Goal: Task Accomplishment & Management: Use online tool/utility

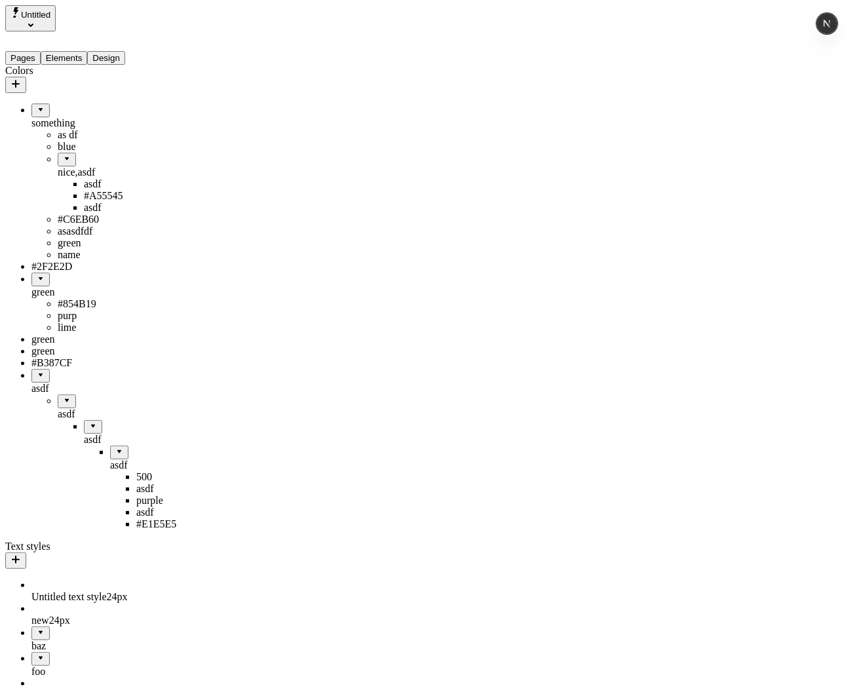
scroll to position [262, 0]
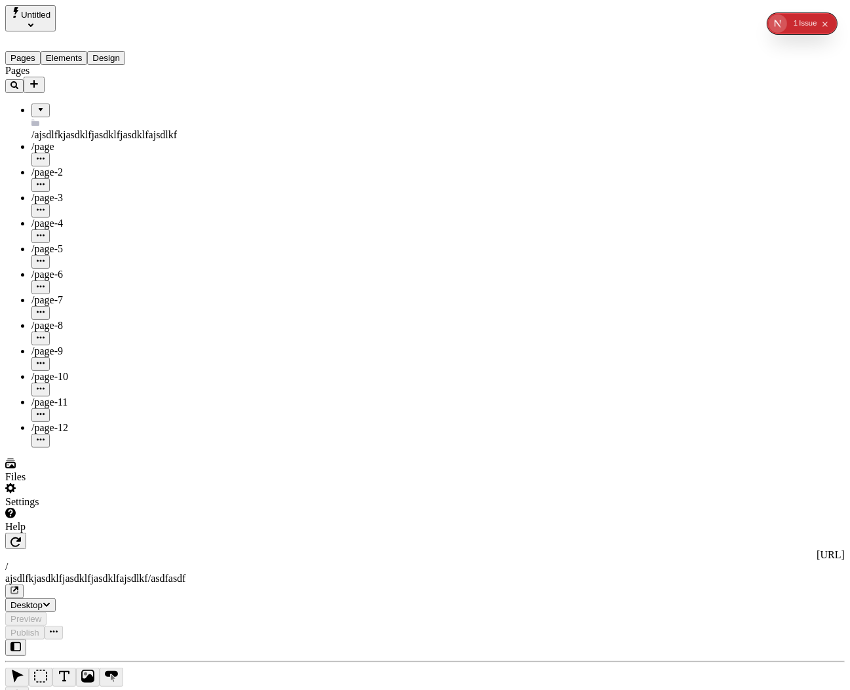
click at [125, 51] on button "Design" at bounding box center [106, 58] width 38 height 14
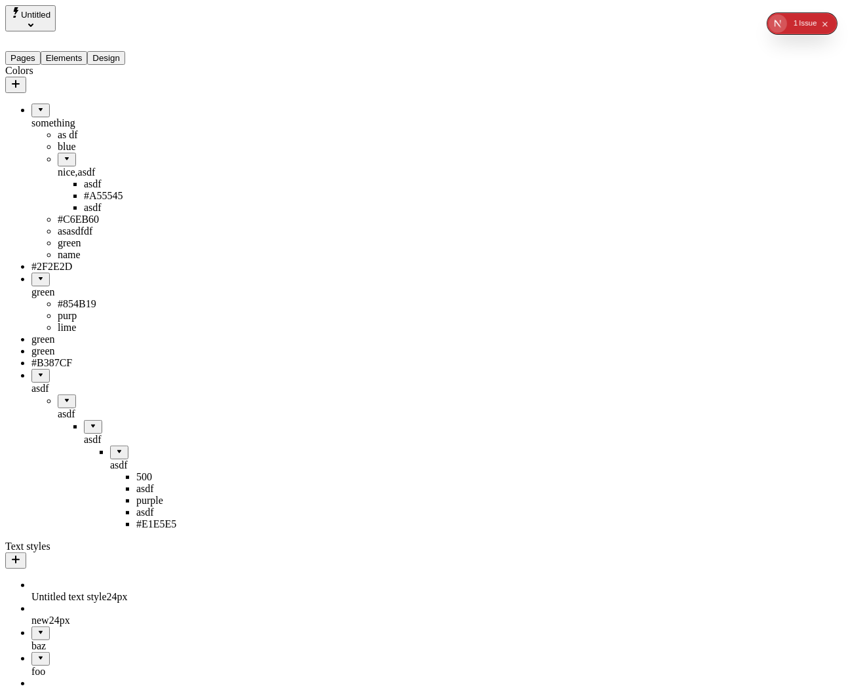
drag, startPoint x: 53, startPoint y: 154, endPoint x: 71, endPoint y: 74, distance: 81.9
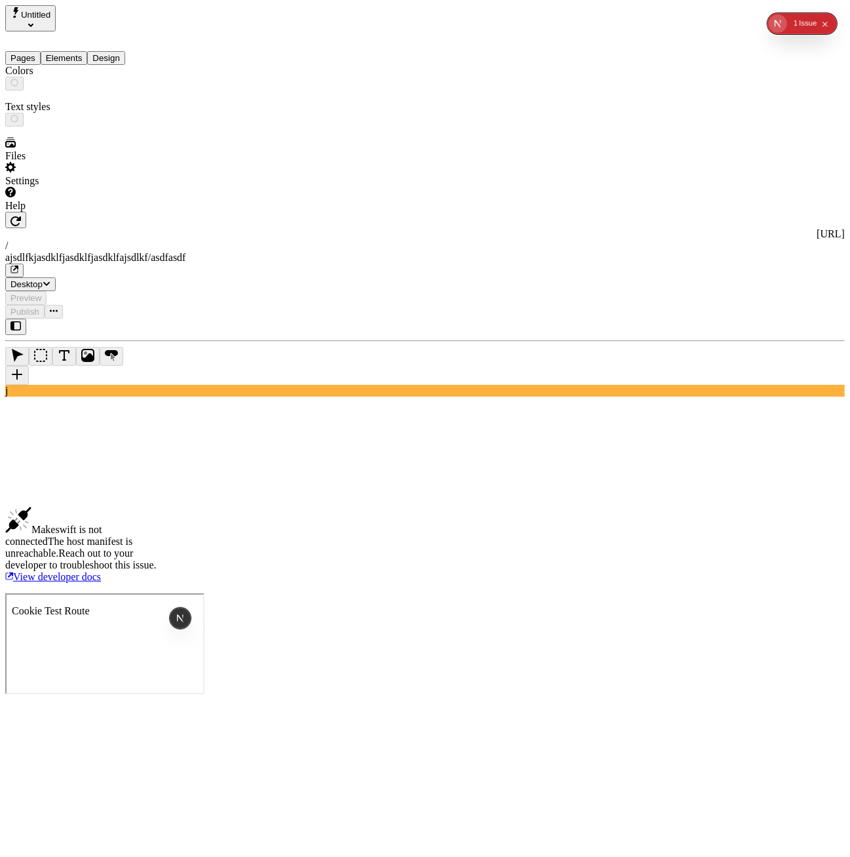
click at [124, 51] on button "Design" at bounding box center [106, 58] width 38 height 14
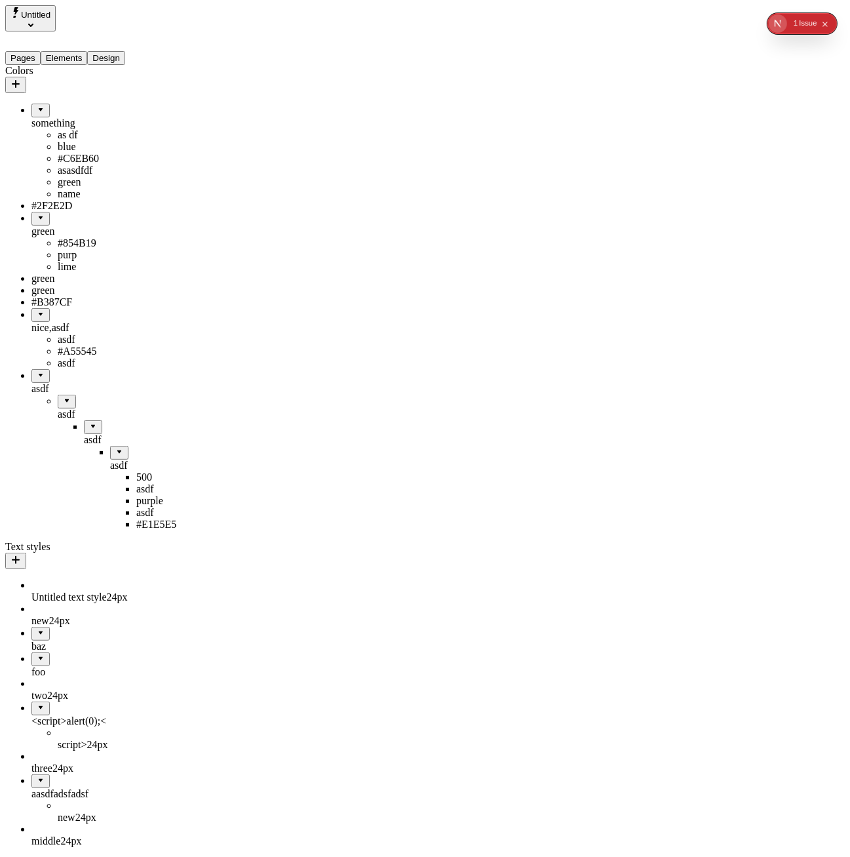
click at [49, 104] on div "something" at bounding box center [96, 117] width 131 height 26
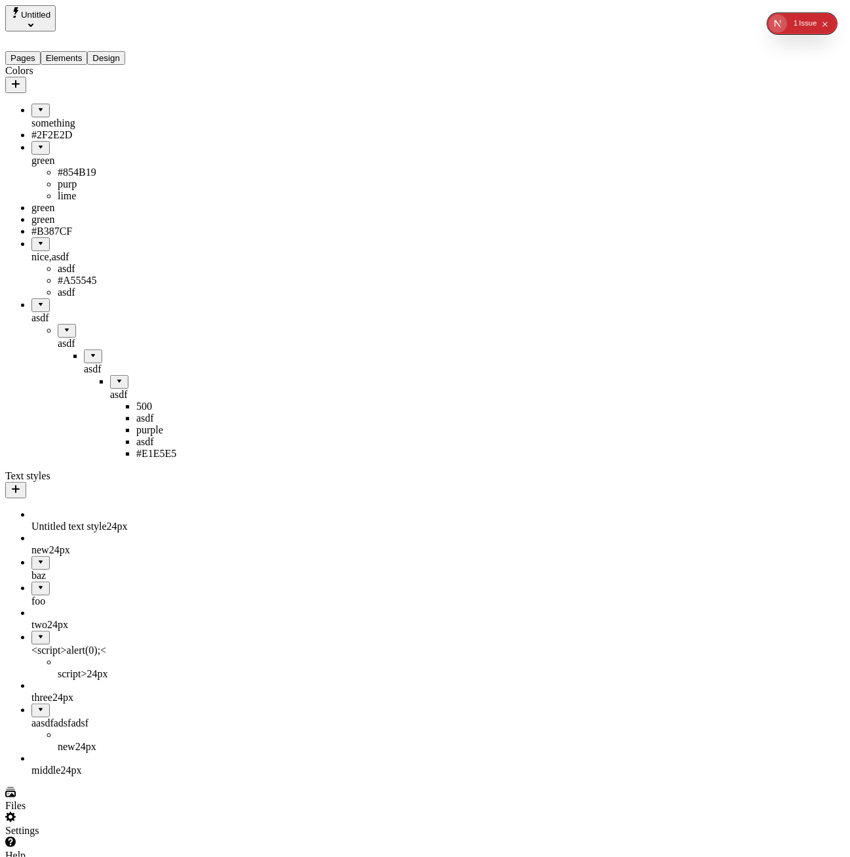
click at [45, 155] on div "green" at bounding box center [96, 161] width 131 height 12
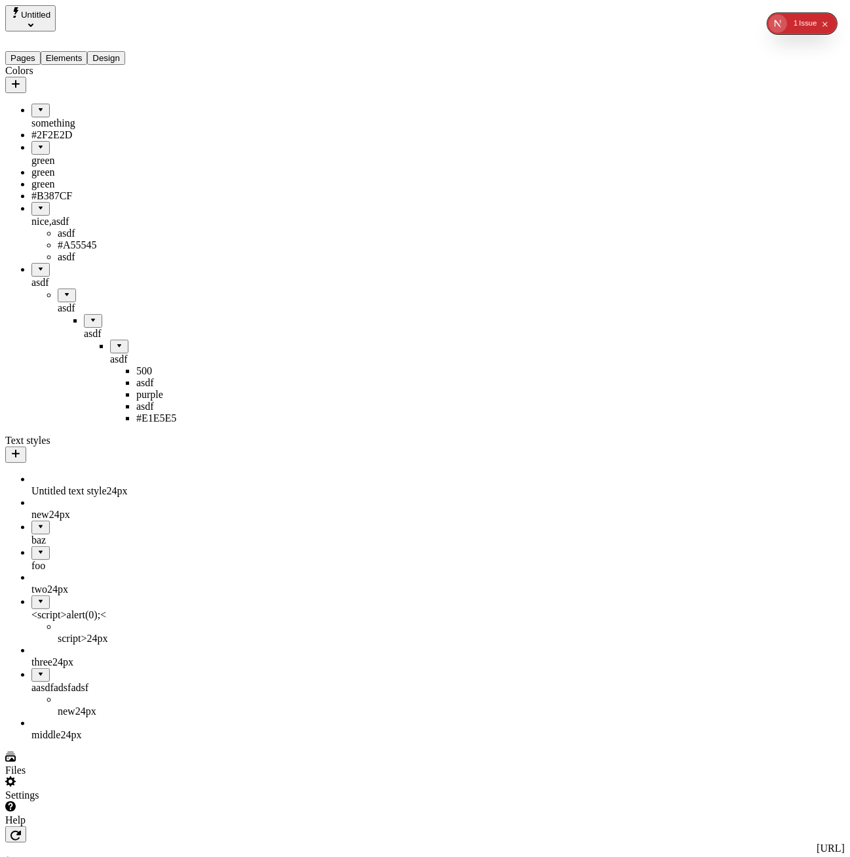
drag, startPoint x: 90, startPoint y: 345, endPoint x: 69, endPoint y: 275, distance: 72.4
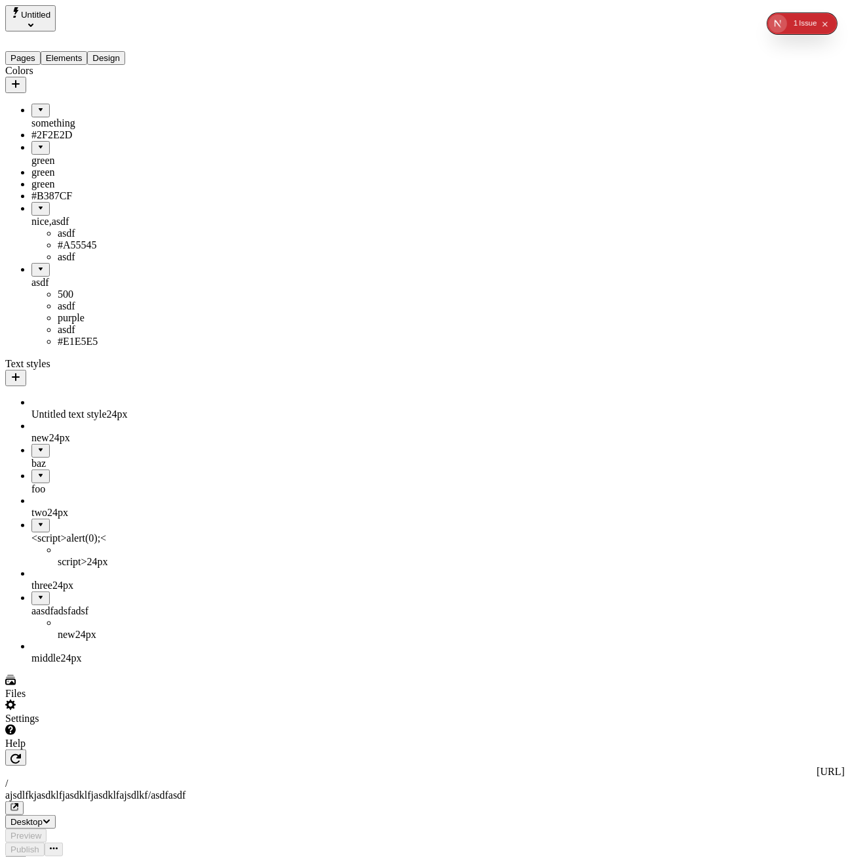
drag, startPoint x: 38, startPoint y: 294, endPoint x: 85, endPoint y: 211, distance: 95.7
drag, startPoint x: 49, startPoint y: 291, endPoint x: 36, endPoint y: 200, distance: 92.1
click at [45, 155] on div "green" at bounding box center [96, 161] width 131 height 12
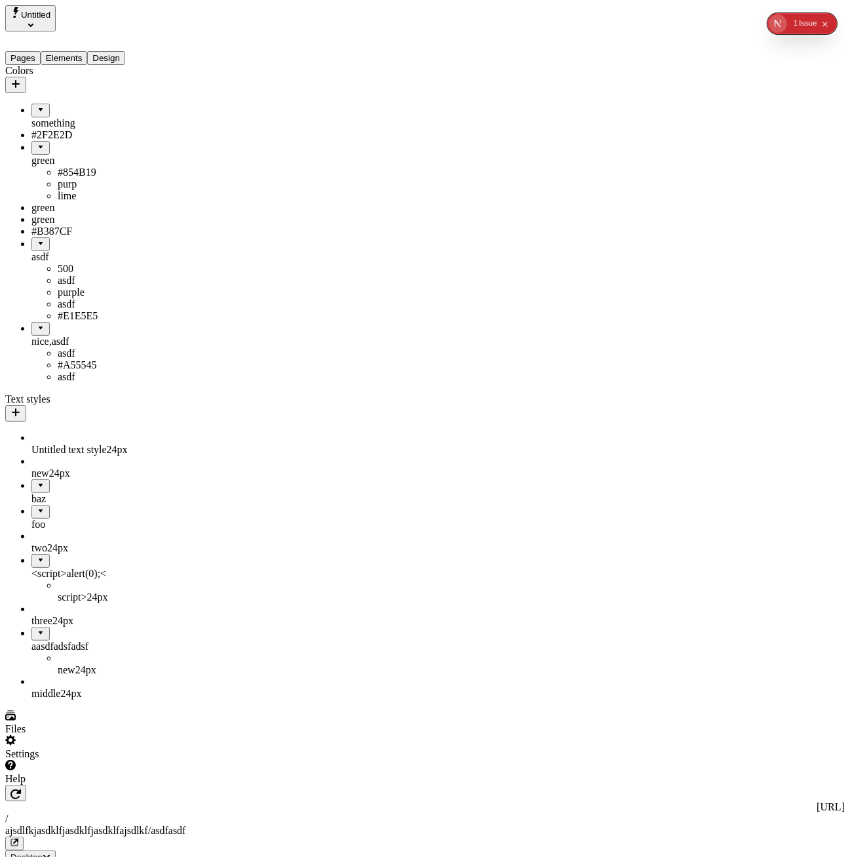
drag, startPoint x: 31, startPoint y: 134, endPoint x: 77, endPoint y: 271, distance: 144.7
drag, startPoint x: 60, startPoint y: 308, endPoint x: 87, endPoint y: 393, distance: 89.4
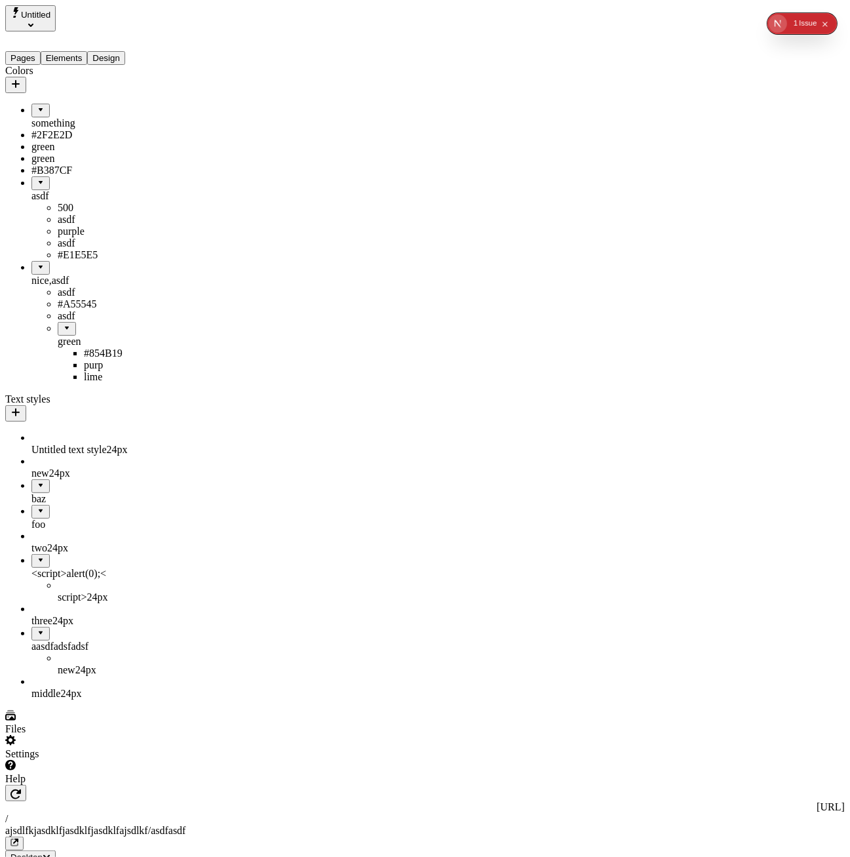
drag, startPoint x: 62, startPoint y: 390, endPoint x: 61, endPoint y: 96, distance: 293.7
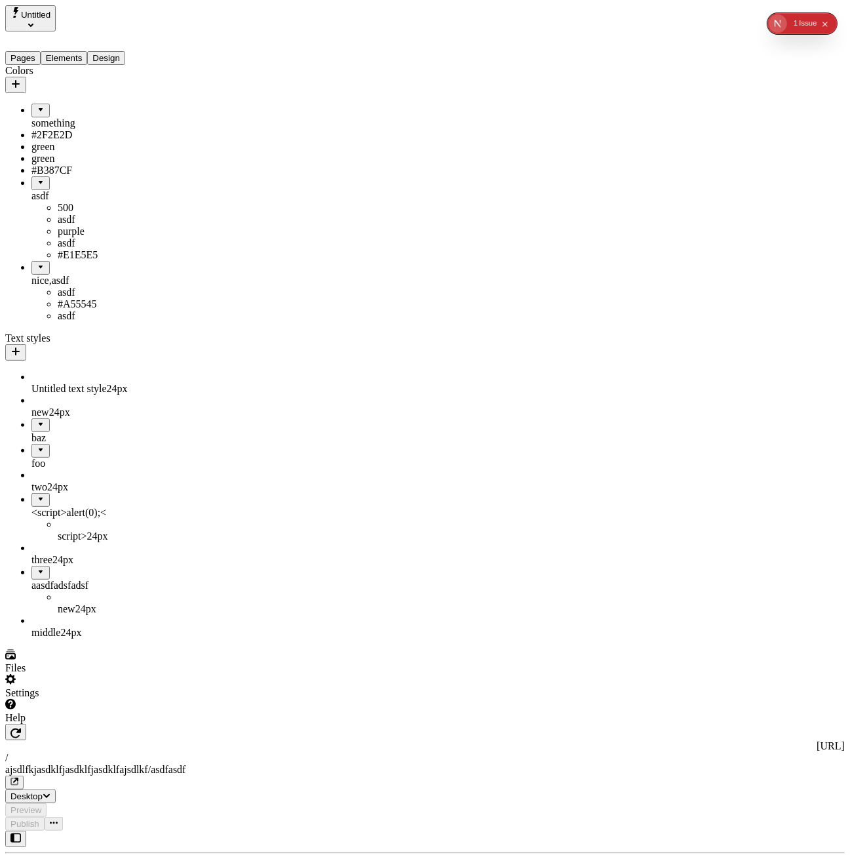
click at [61, 117] on div "something" at bounding box center [96, 123] width 131 height 12
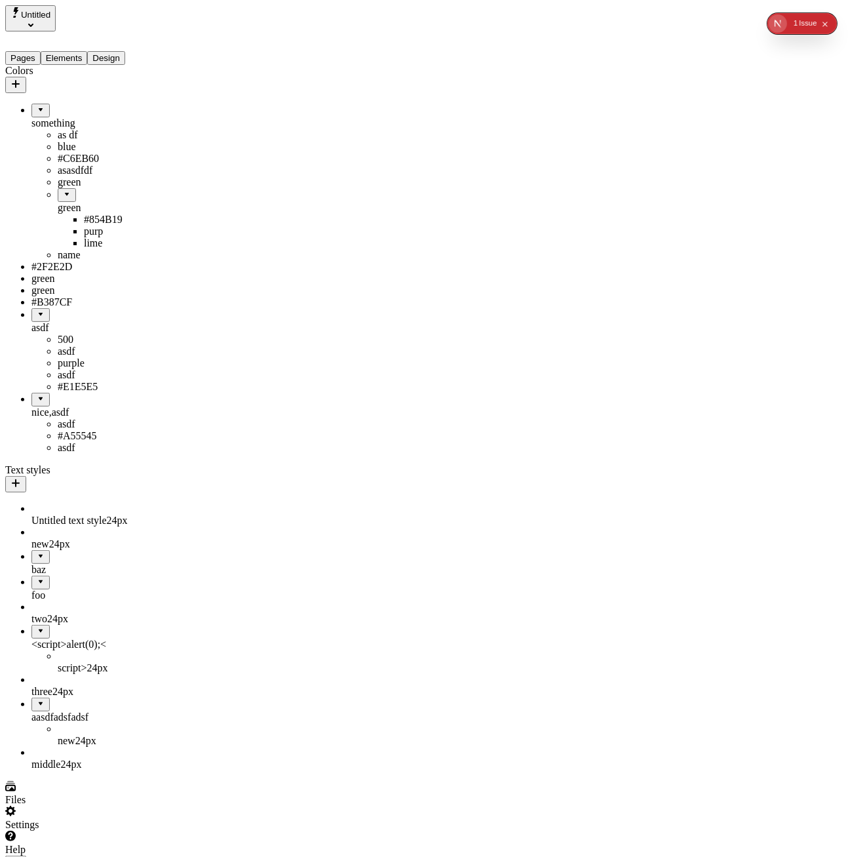
drag, startPoint x: 35, startPoint y: 96, endPoint x: 128, endPoint y: 393, distance: 310.6
